Goal: Transaction & Acquisition: Download file/media

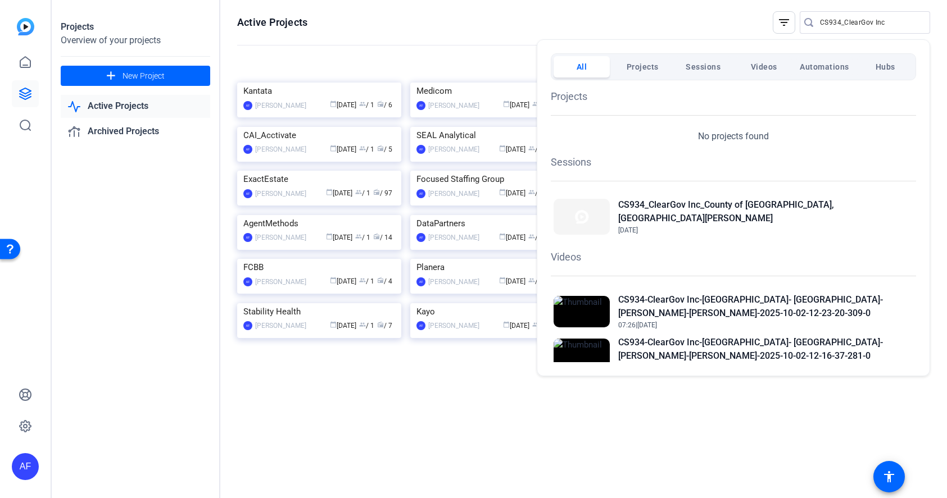
click at [847, 21] on div at bounding box center [473, 249] width 947 height 498
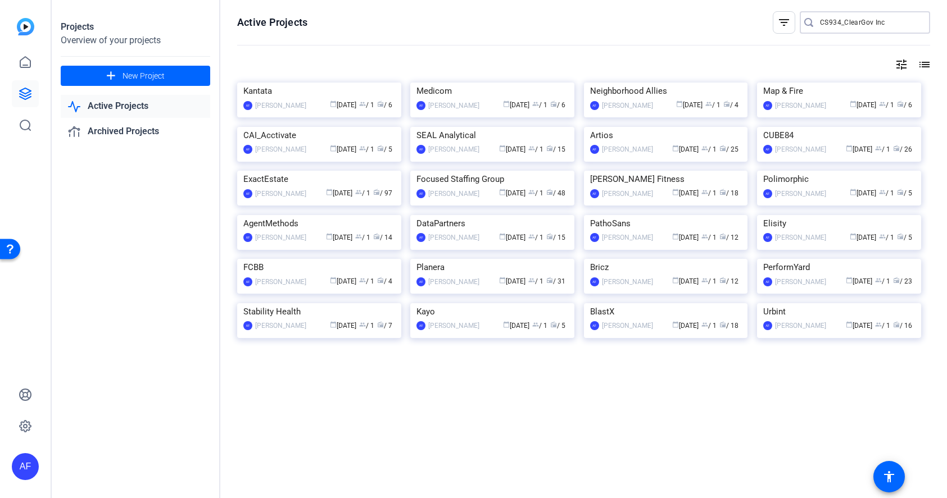
click at [847, 21] on input "CS934_ClearGov Inc" at bounding box center [870, 22] width 101 height 13
type input "CS934_Cc"
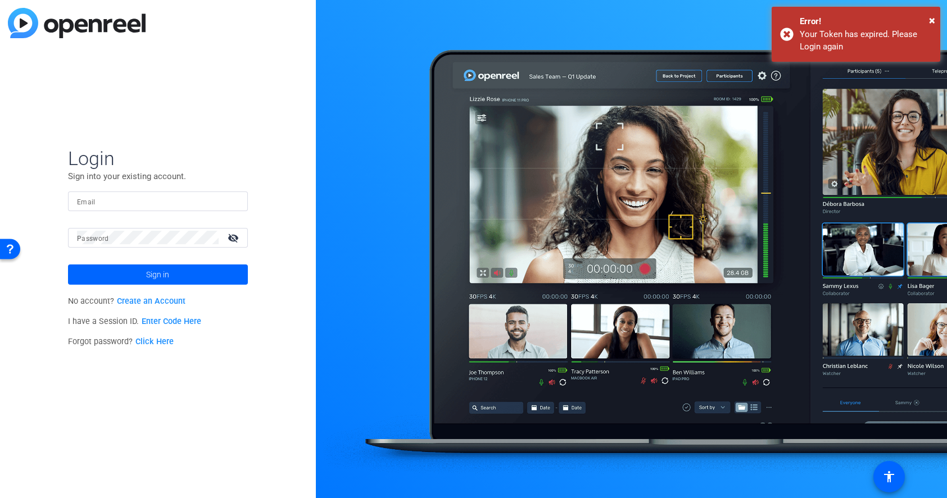
type input "[EMAIL_ADDRESS][DOMAIN_NAME]"
click at [932, 20] on span "×" at bounding box center [932, 19] width 6 height 13
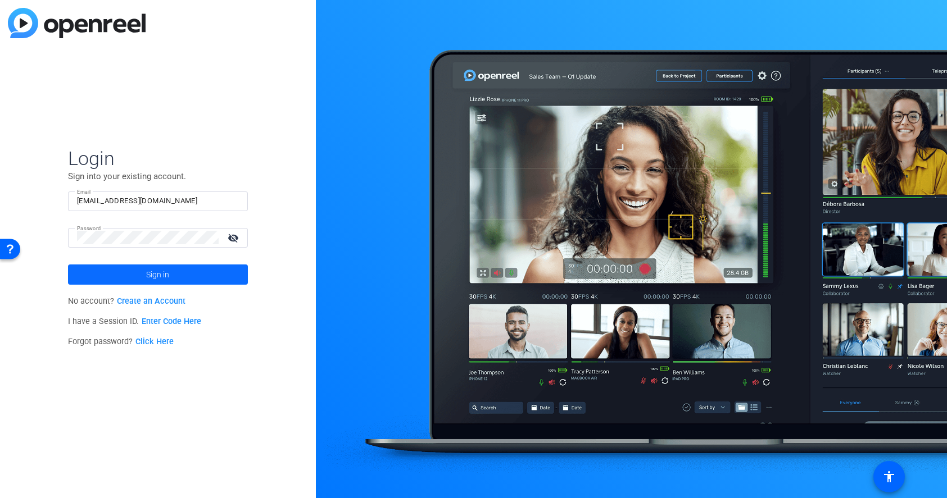
click at [138, 278] on span at bounding box center [158, 274] width 180 height 27
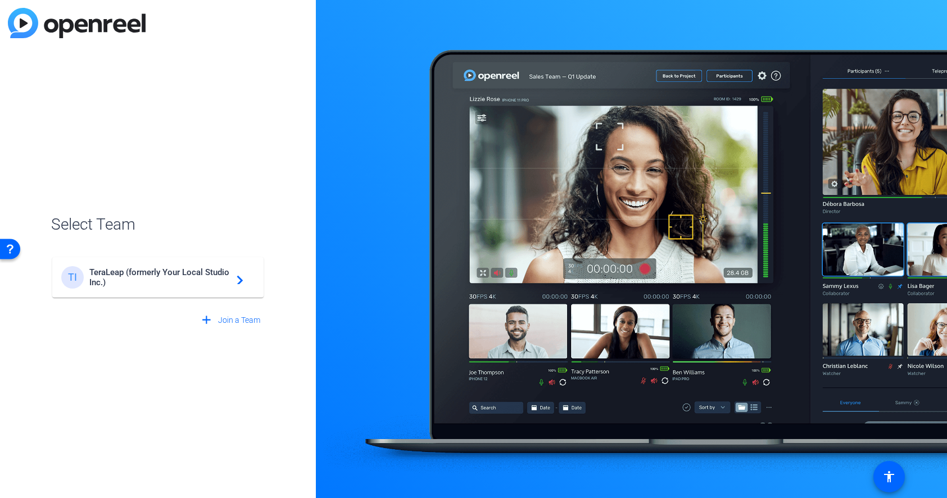
click at [182, 283] on span "TeraLeap (formerly Your Local Studio Inc.)" at bounding box center [159, 277] width 140 height 20
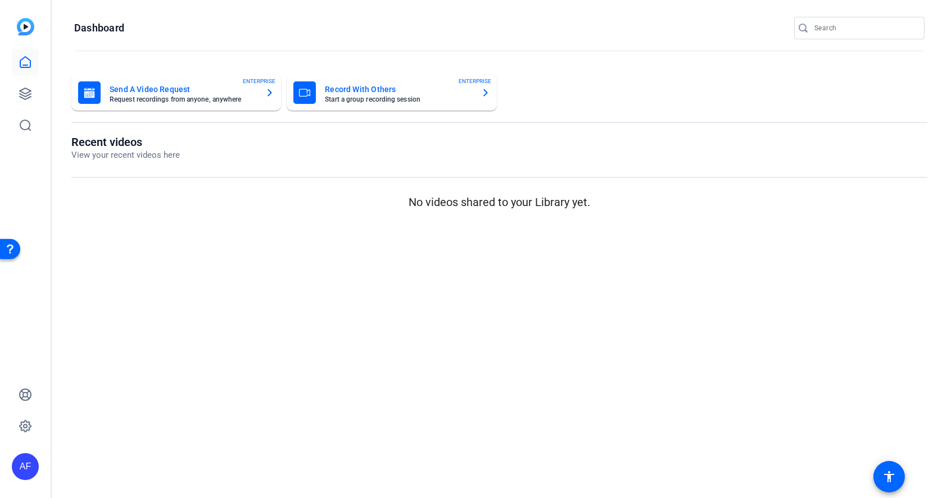
click at [845, 30] on input "Search" at bounding box center [864, 27] width 101 height 13
paste input "CS936_ClearGov Inc_Hendry [PERSON_NAME]"
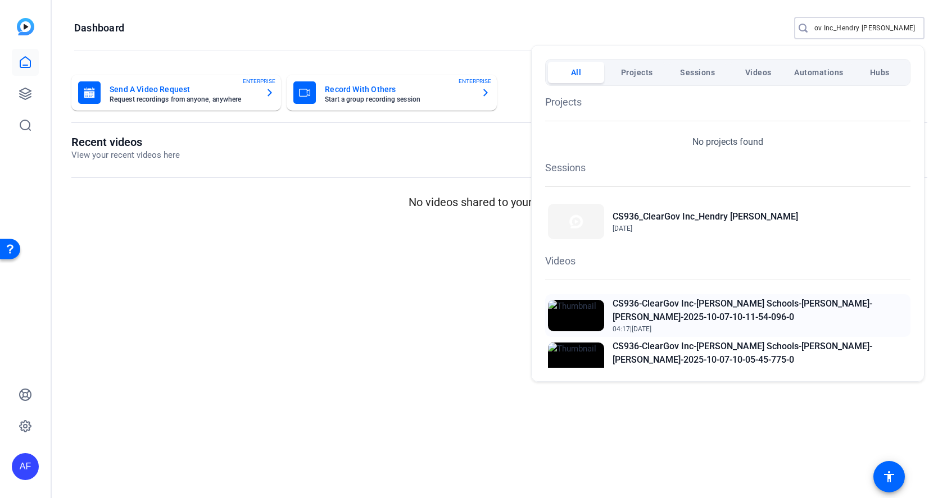
type input "CS936_ClearGov Inc_Hendry [PERSON_NAME]"
click at [711, 306] on h2 "CS936-ClearGov Inc-[PERSON_NAME] Schools-[PERSON_NAME]-[PERSON_NAME]-2025-10-07…" at bounding box center [760, 310] width 295 height 27
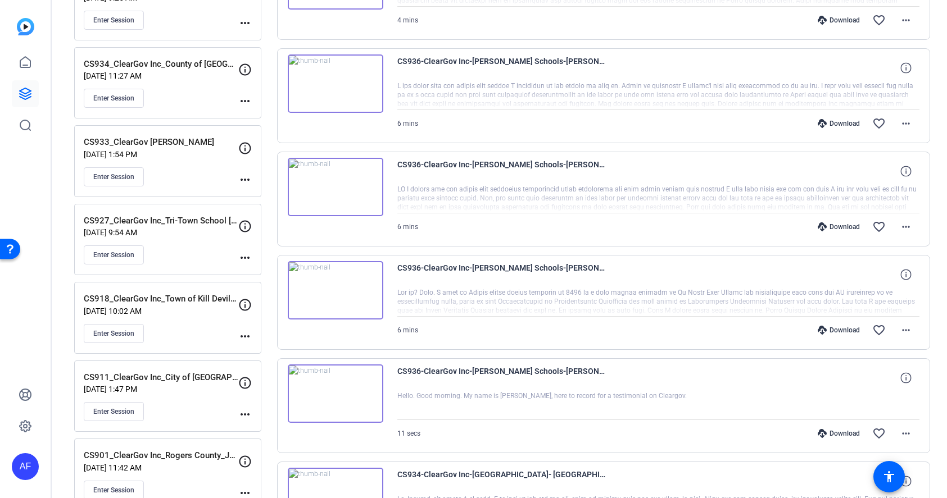
scroll to position [405, 0]
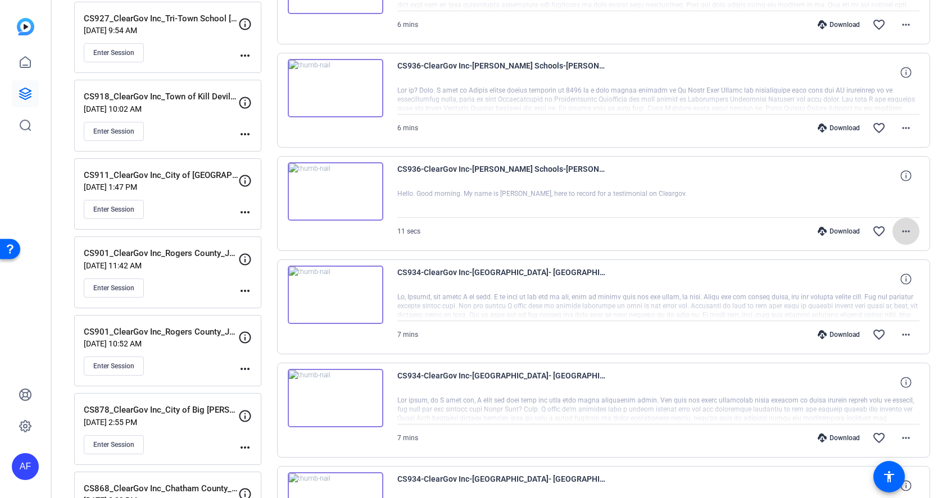
click at [906, 233] on mat-icon "more_horiz" at bounding box center [905, 231] width 13 height 13
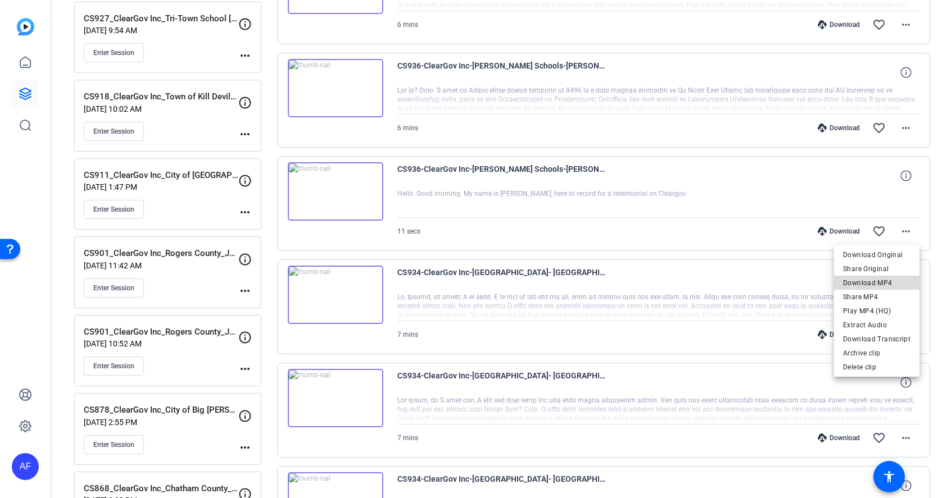
click at [883, 280] on span "Download MP4" at bounding box center [876, 282] width 67 height 13
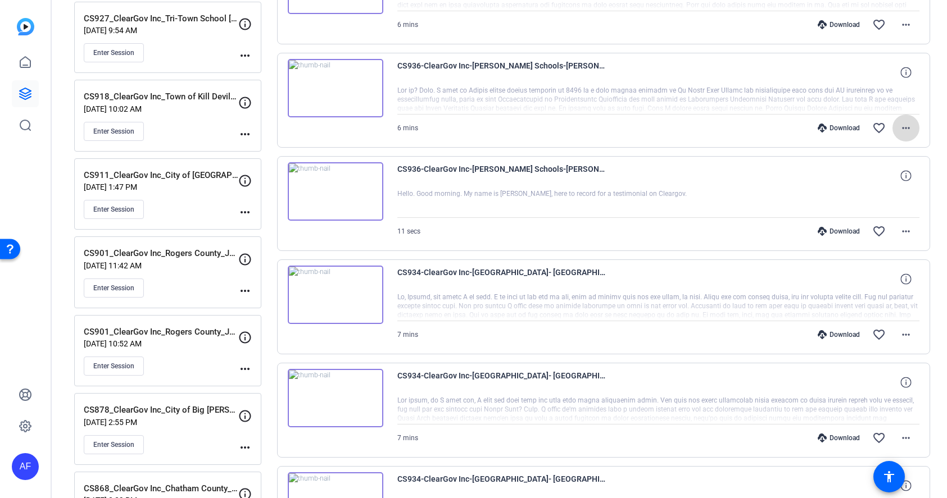
click at [908, 126] on mat-icon "more_horiz" at bounding box center [905, 127] width 13 height 13
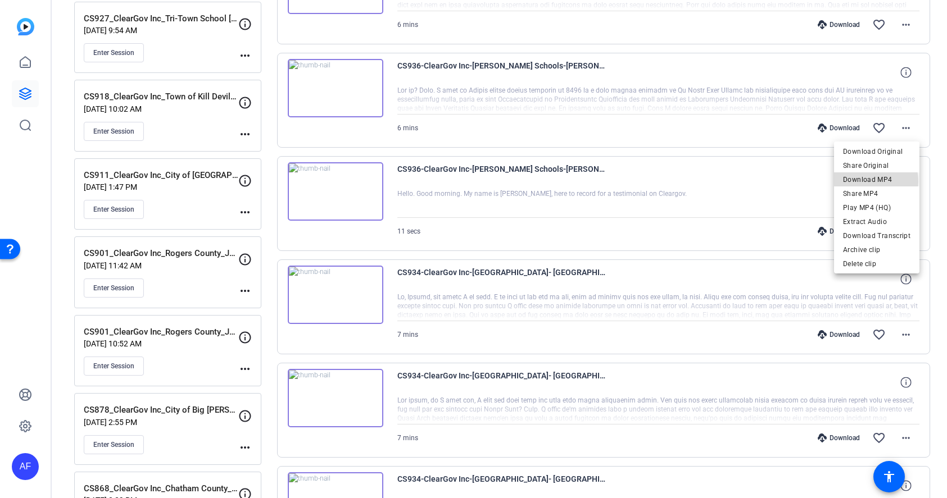
click at [866, 182] on span "Download MP4" at bounding box center [876, 179] width 67 height 13
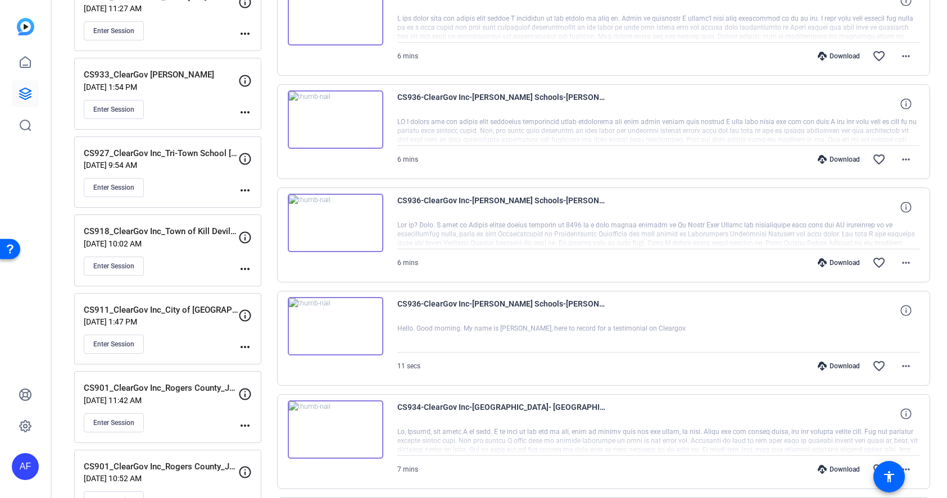
scroll to position [202, 0]
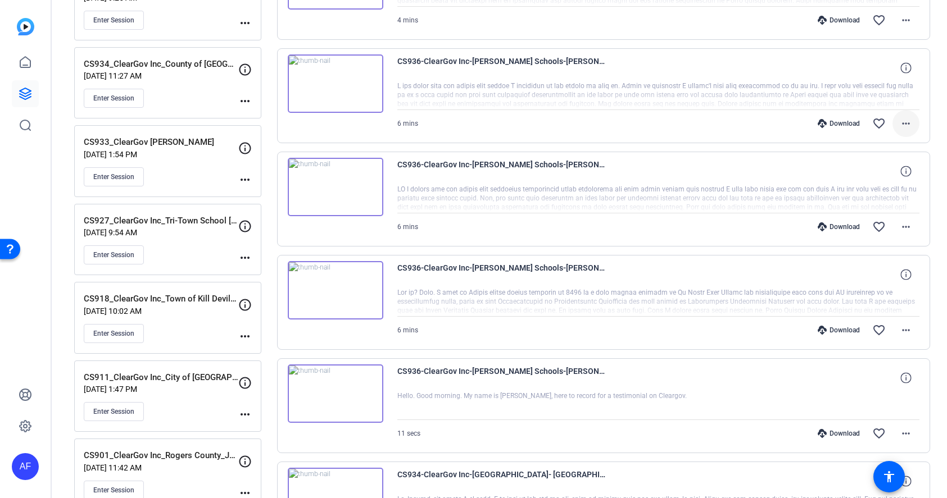
click at [906, 121] on mat-icon "more_horiz" at bounding box center [905, 123] width 13 height 13
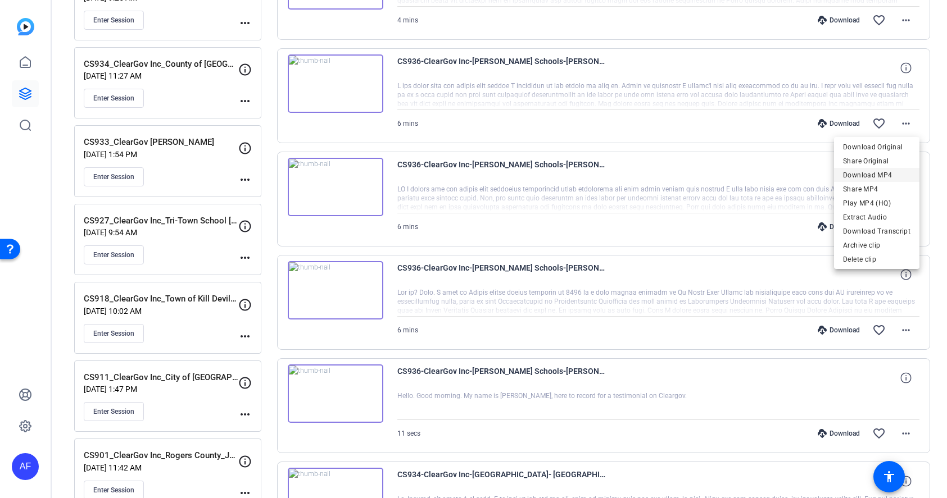
click at [874, 178] on span "Download MP4" at bounding box center [876, 175] width 67 height 13
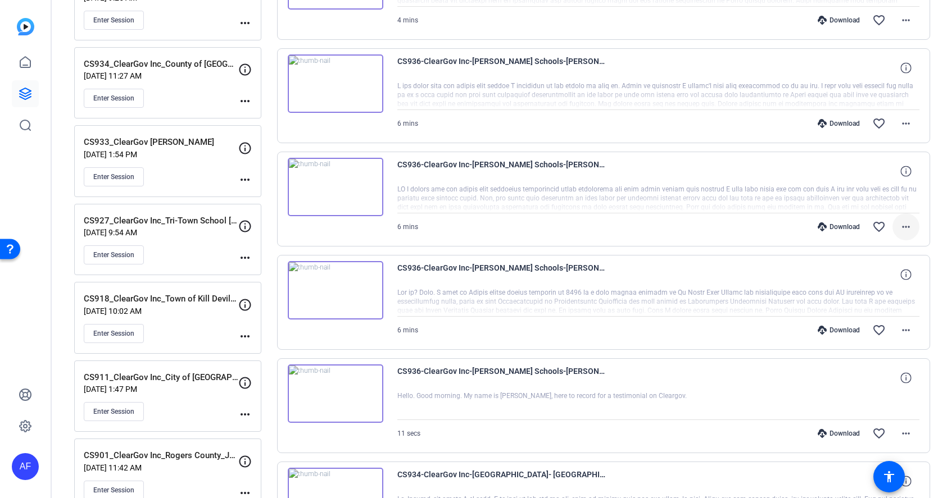
click at [908, 226] on mat-icon "more_horiz" at bounding box center [905, 226] width 13 height 13
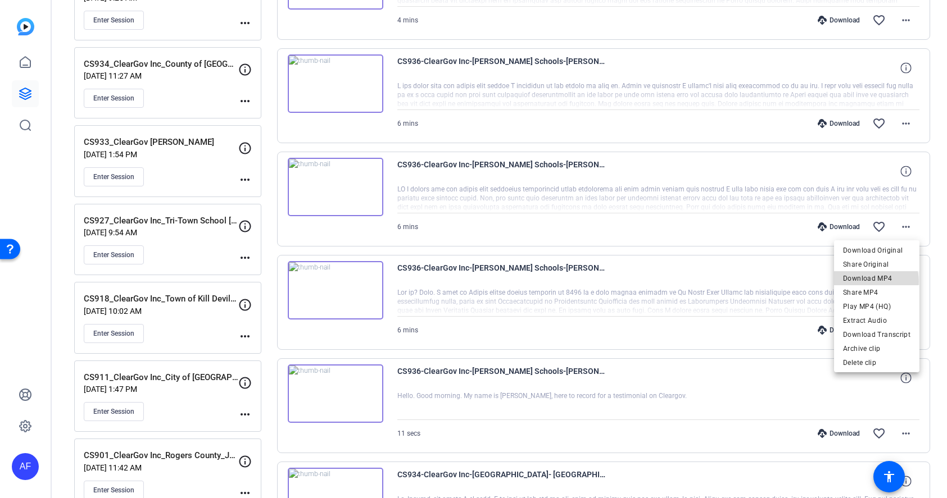
click at [875, 282] on span "Download MP4" at bounding box center [876, 278] width 67 height 13
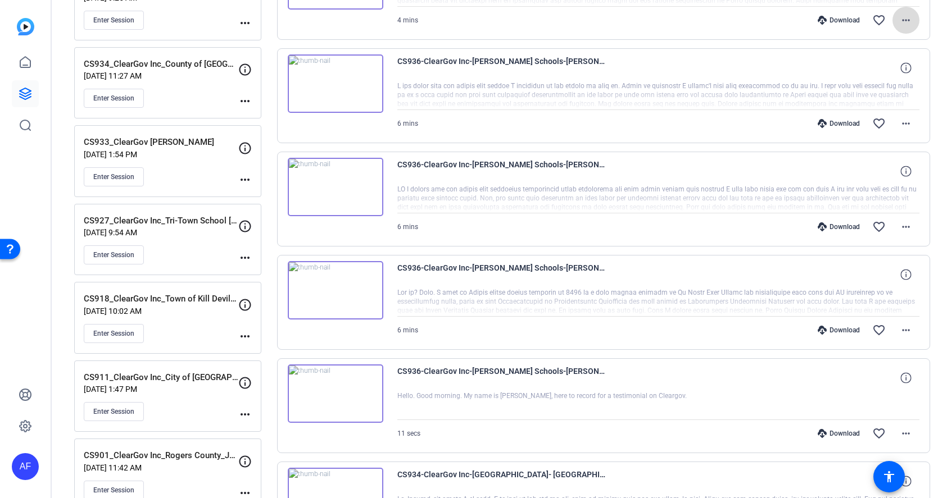
click at [904, 20] on mat-icon "more_horiz" at bounding box center [905, 19] width 13 height 13
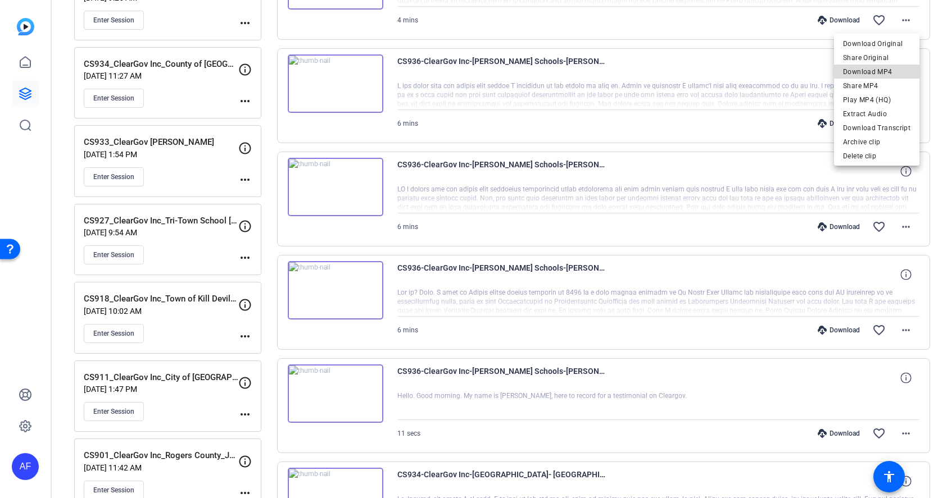
click at [891, 69] on span "Download MP4" at bounding box center [876, 71] width 67 height 13
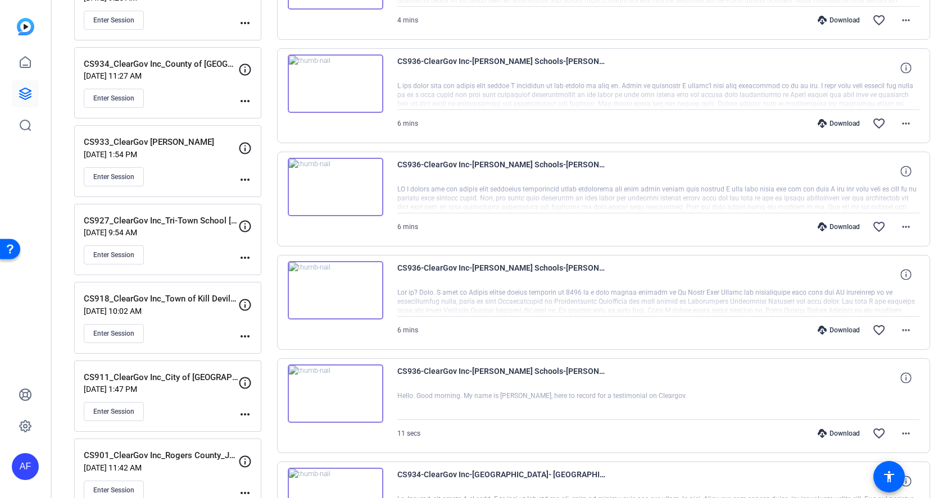
scroll to position [67, 0]
